Goal: Task Accomplishment & Management: Manage account settings

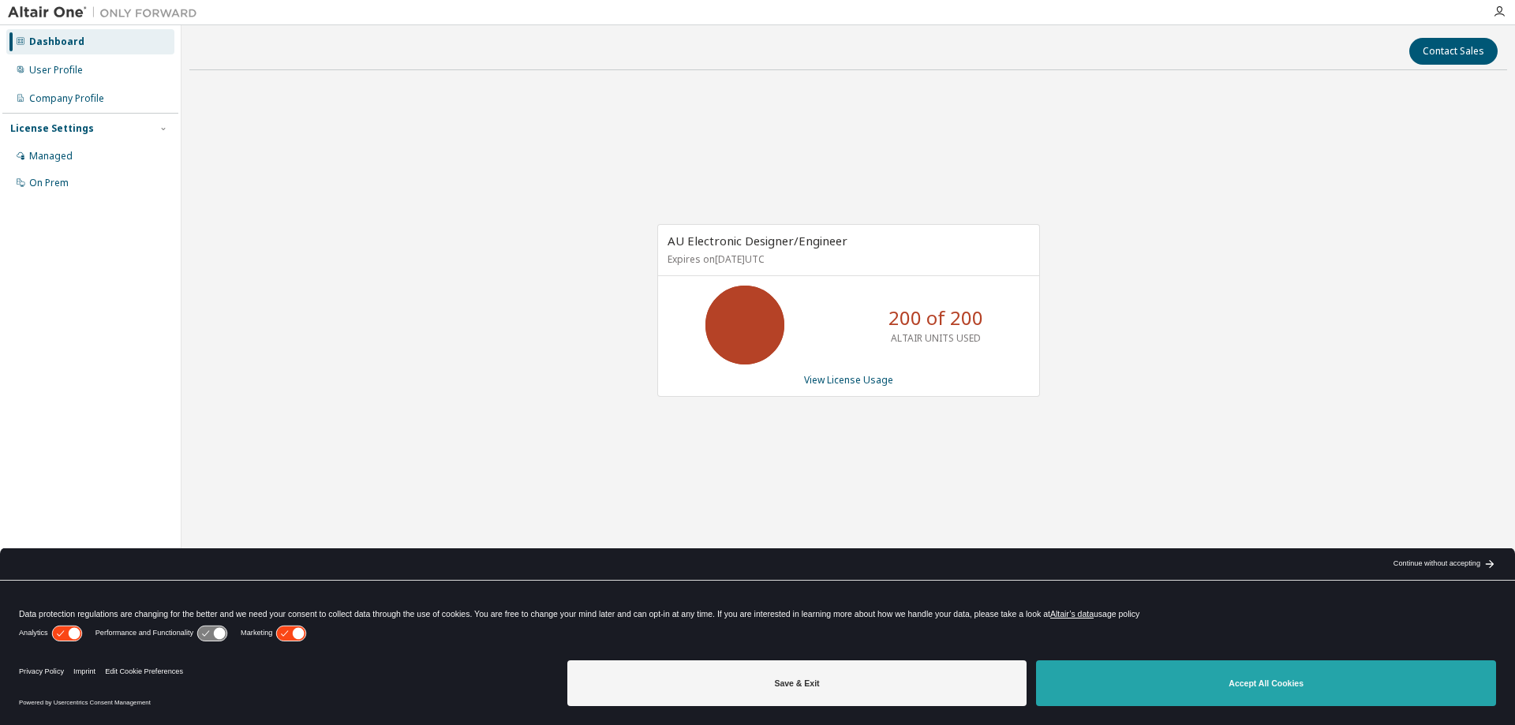
click at [1264, 684] on button "Accept All Cookies" at bounding box center [1266, 684] width 460 height 46
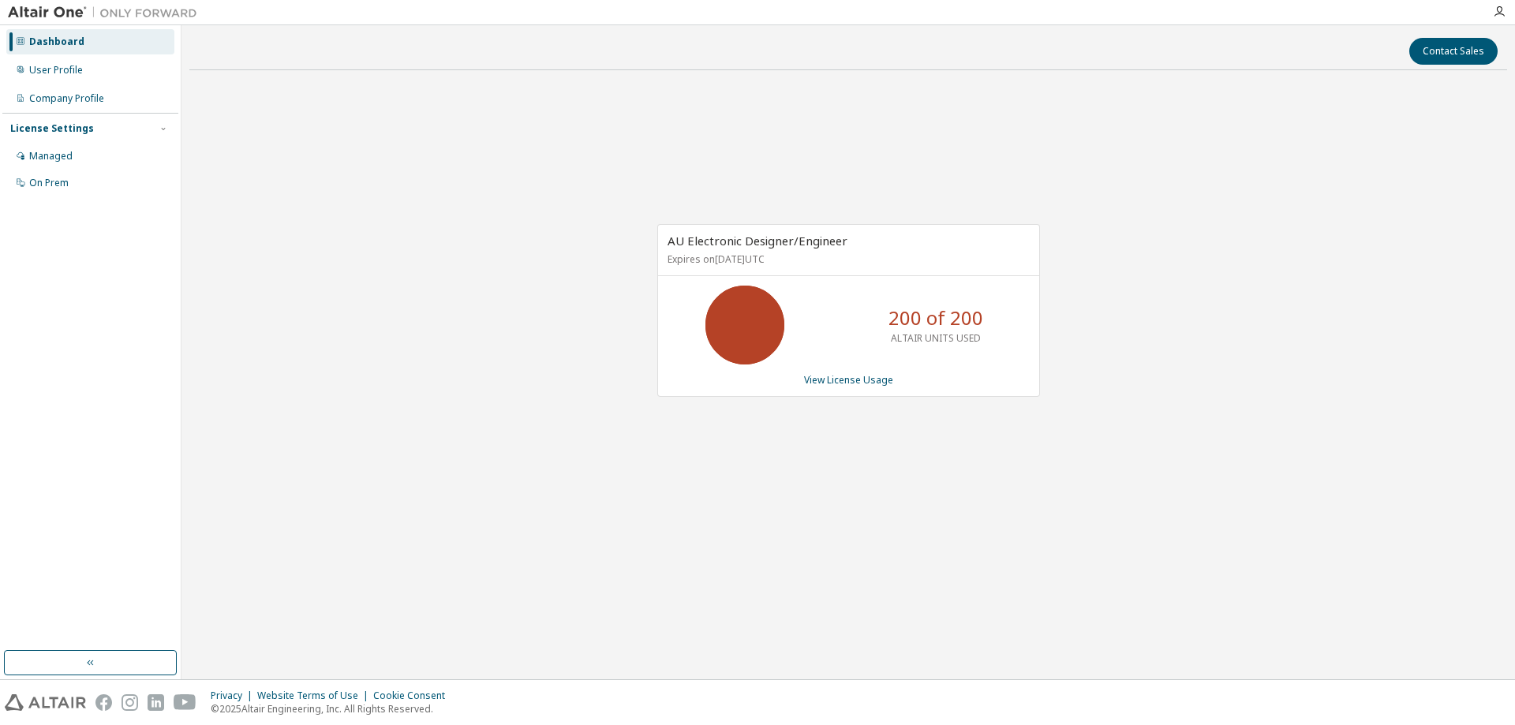
click at [887, 496] on div "AU Electronic Designer/Engineer Expires on [DATE] UTC 200 of 200 ALTAIR UNITS U…" at bounding box center [848, 318] width 1318 height 471
click at [859, 382] on link "View License Usage" at bounding box center [848, 379] width 89 height 13
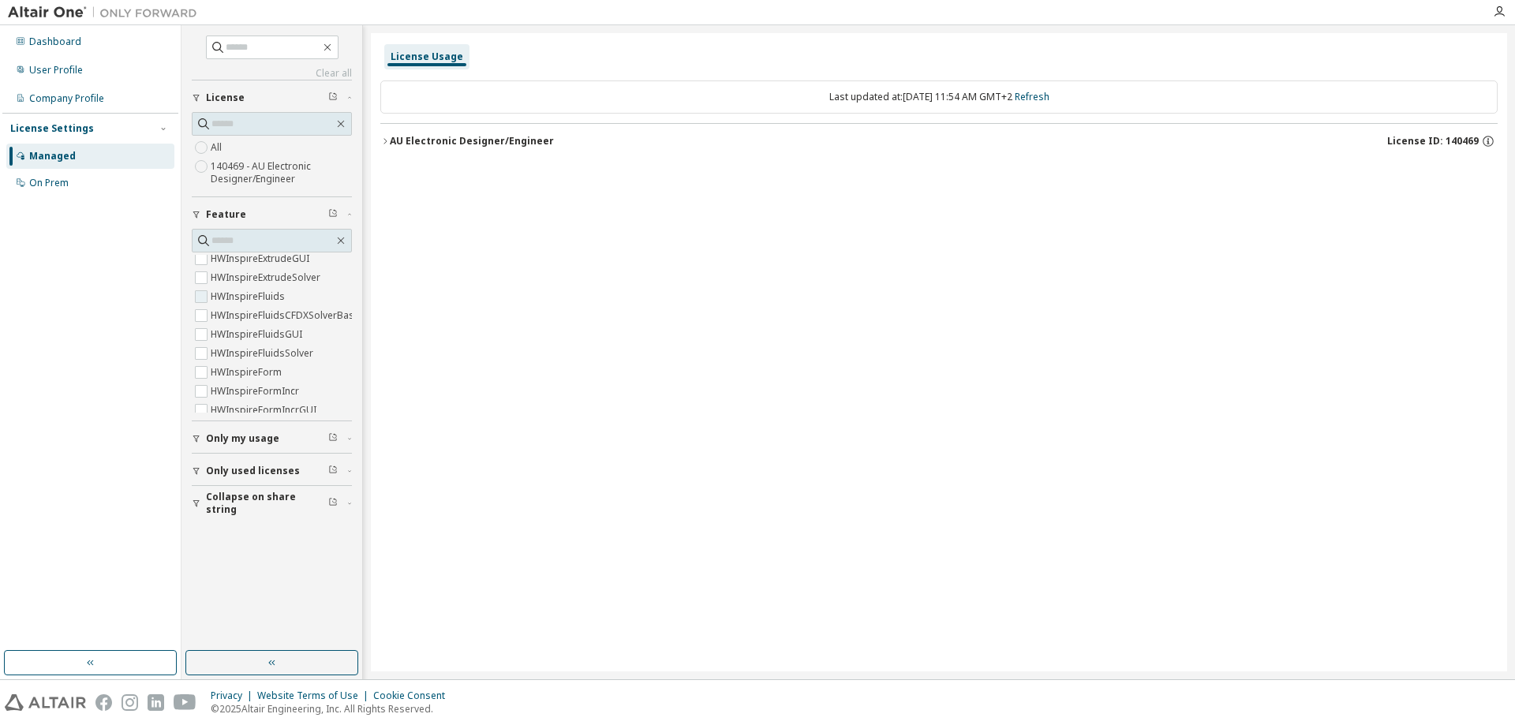
scroll to position [1105, 0]
